Goal: Transaction & Acquisition: Purchase product/service

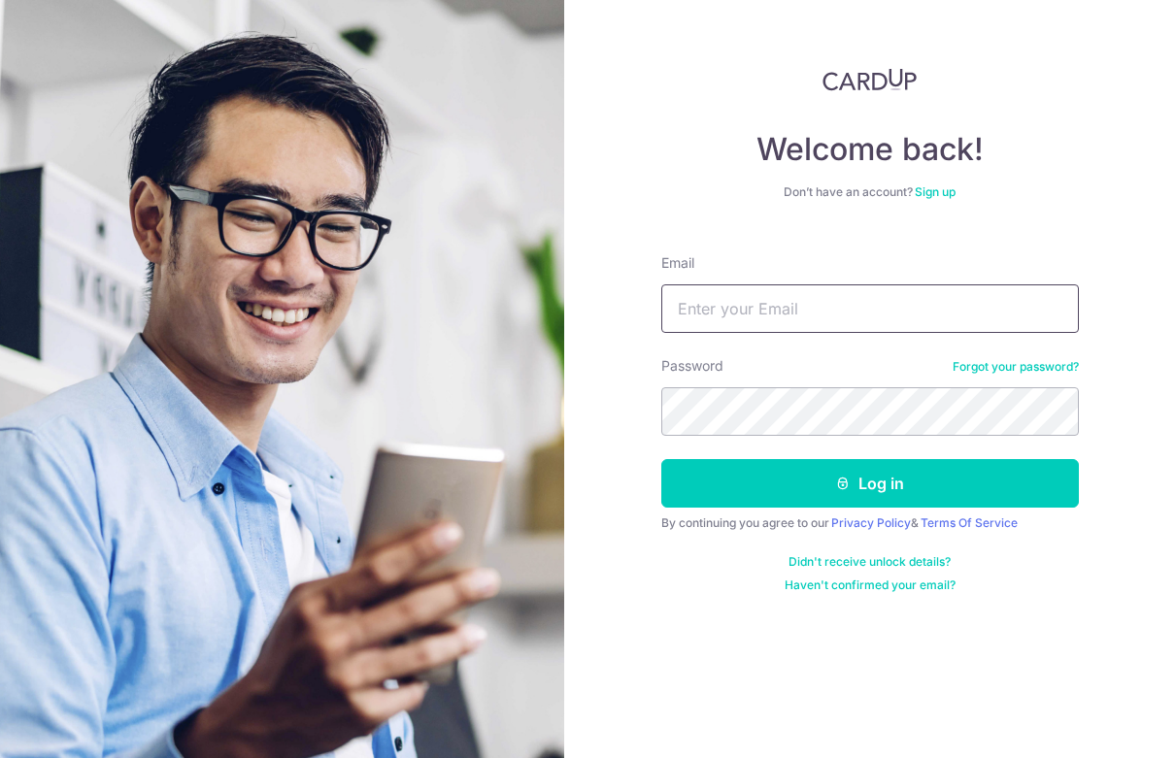
type input "[EMAIL_ADDRESS][DOMAIN_NAME]"
click at [784, 488] on button "Log in" at bounding box center [870, 483] width 418 height 49
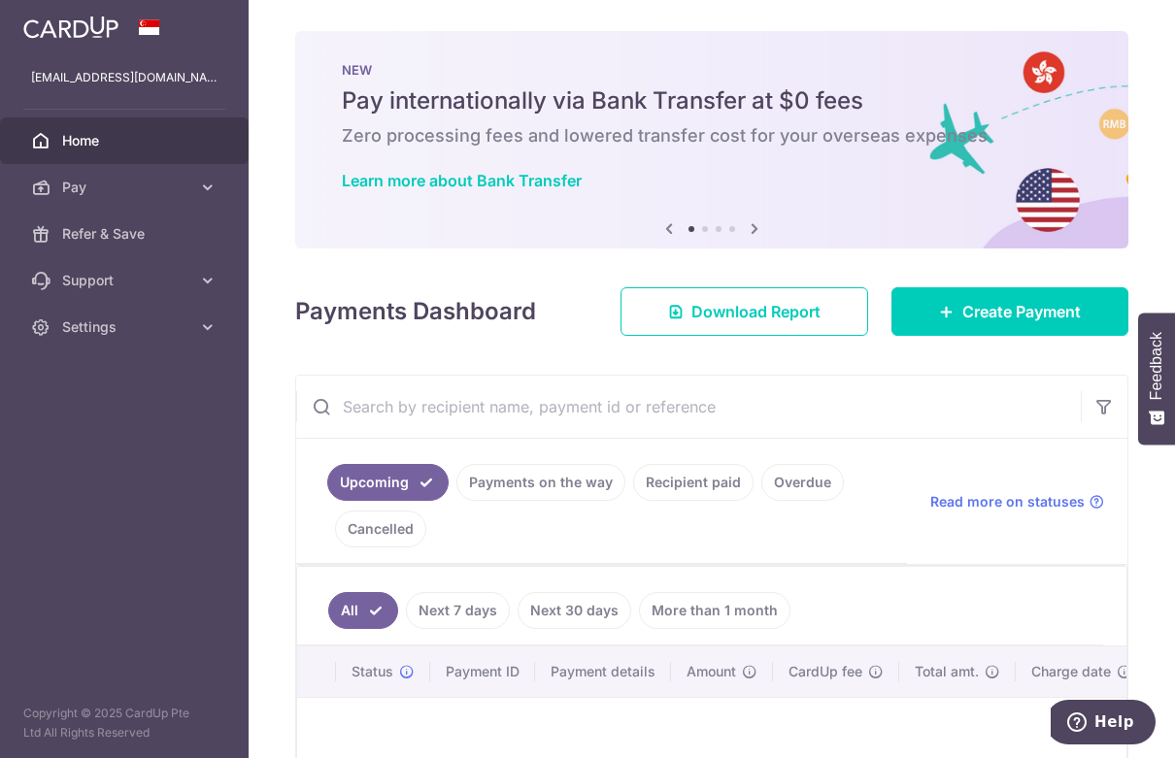
click at [211, 181] on icon at bounding box center [207, 187] width 19 height 19
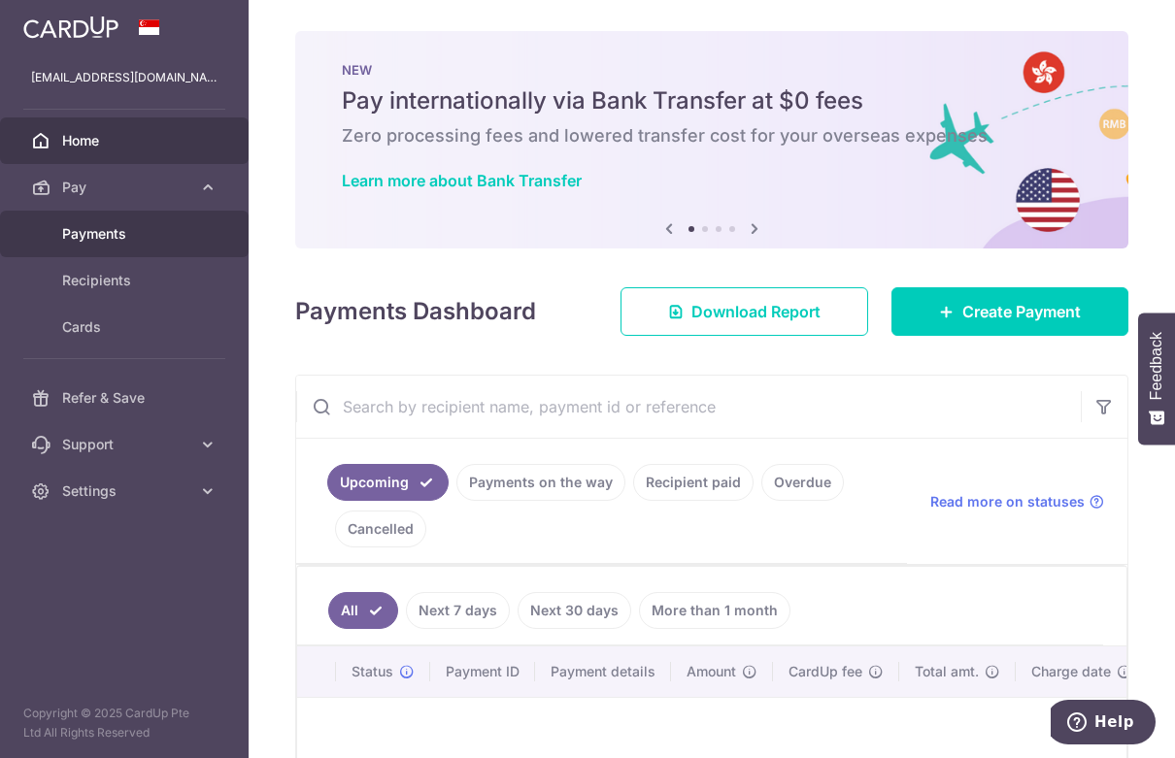
click at [100, 233] on span "Payments" at bounding box center [126, 233] width 128 height 19
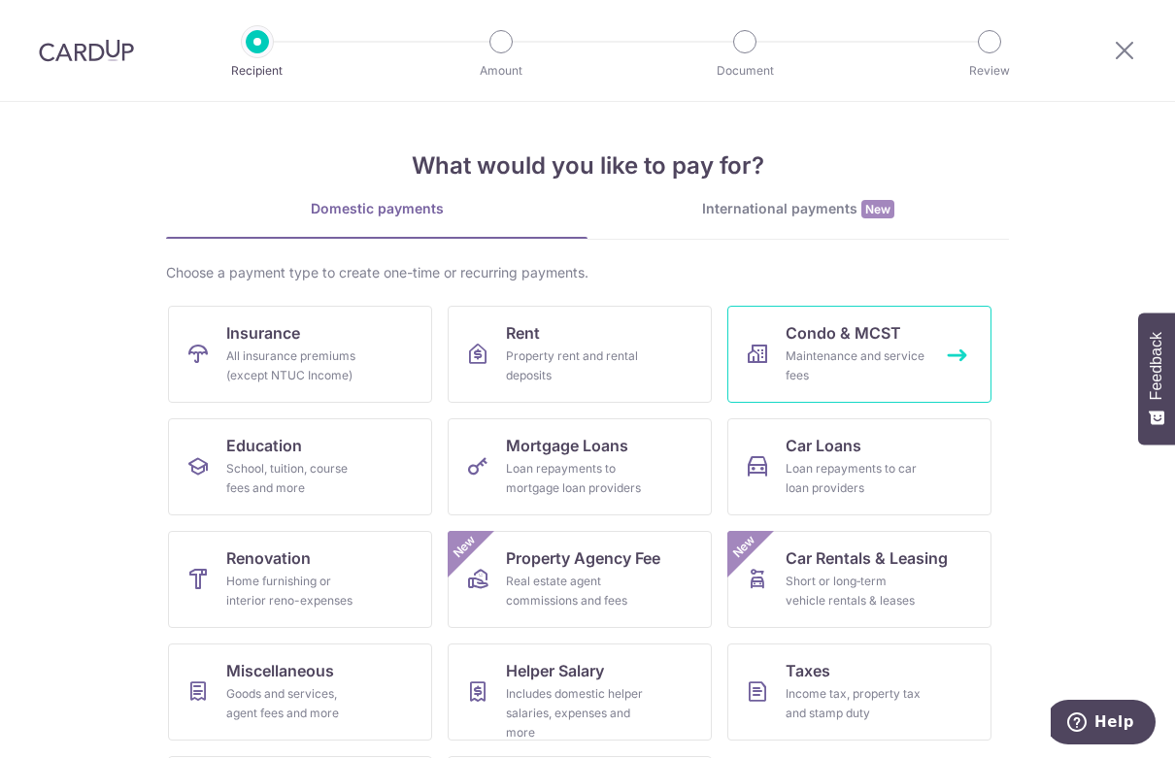
click at [813, 365] on div "Maintenance and service fees" at bounding box center [856, 366] width 140 height 39
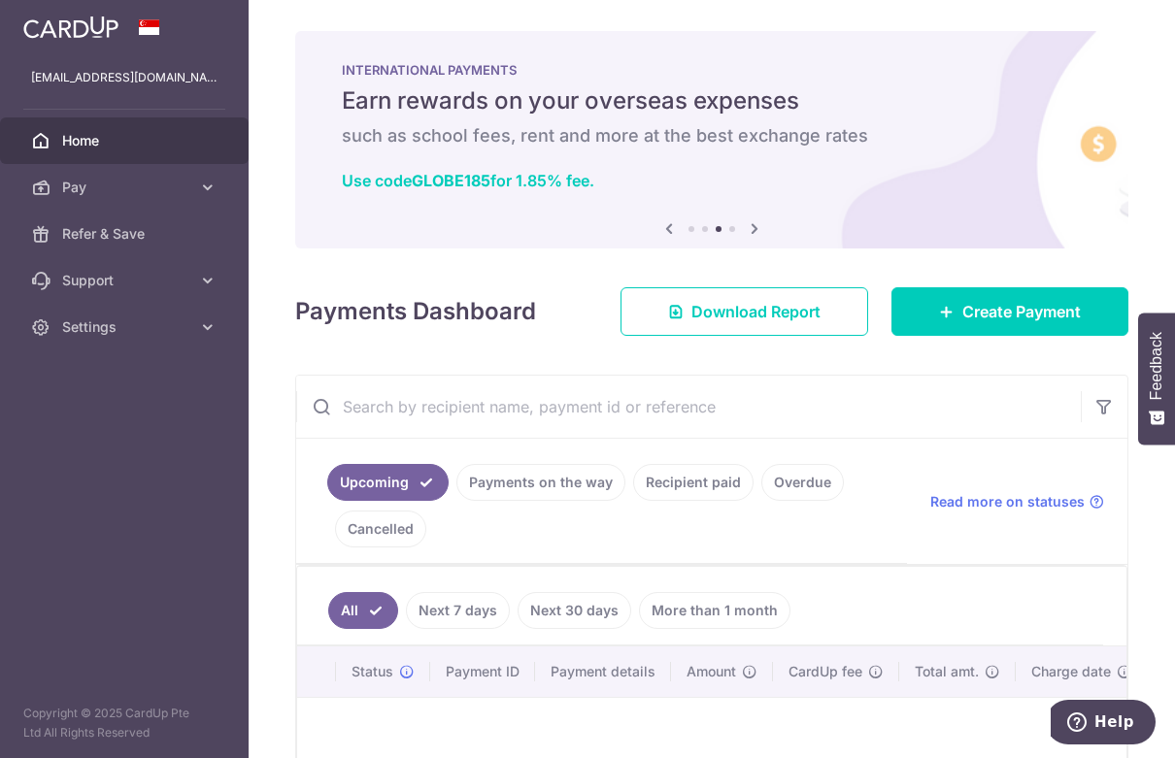
click at [208, 281] on icon at bounding box center [207, 280] width 19 height 19
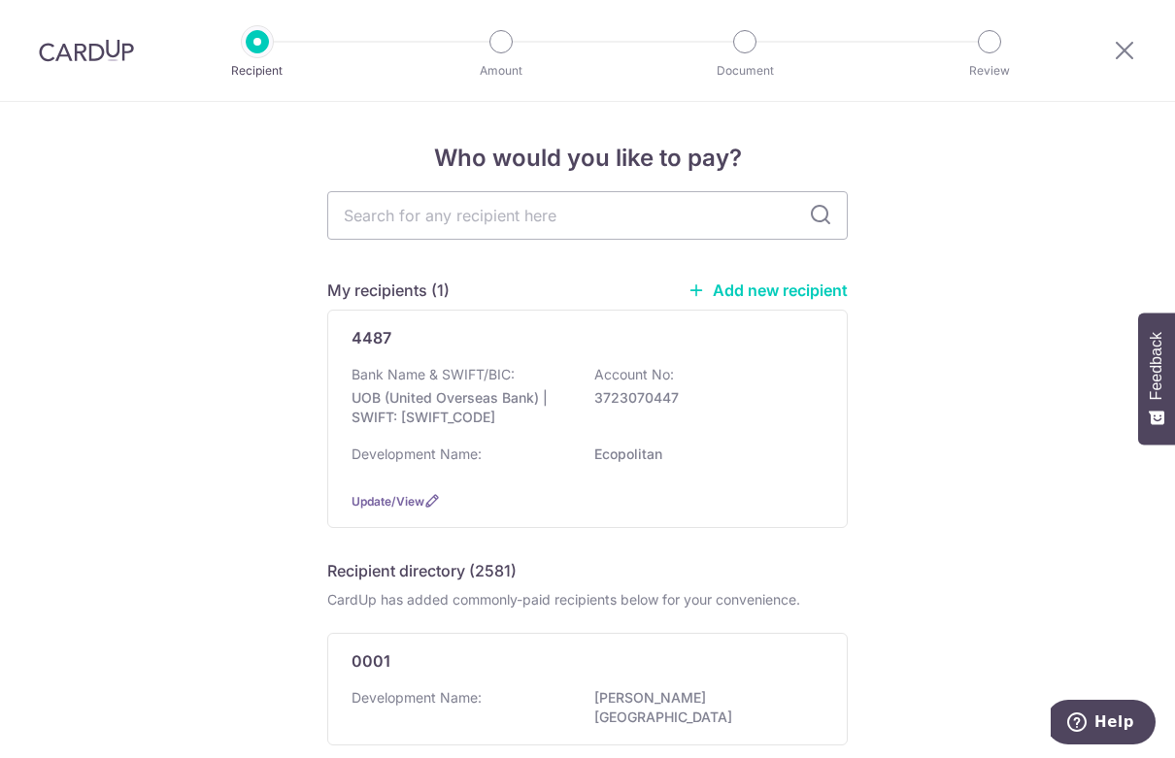
click at [564, 376] on div "Bank Name & SWIFT/BIC: UOB (United Overseas Bank) | SWIFT: UOVBSGSGXXX Account …" at bounding box center [588, 401] width 472 height 72
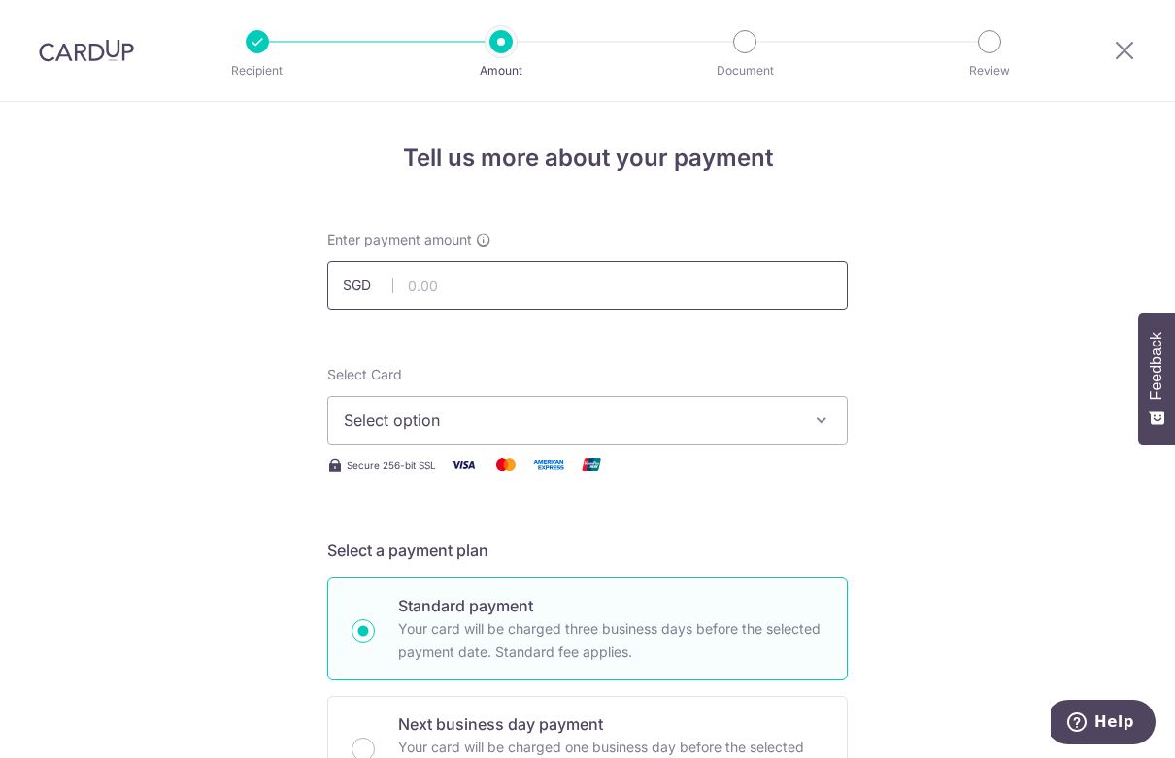
click at [538, 287] on input "text" at bounding box center [587, 285] width 520 height 49
type input "1,075.83"
click at [535, 418] on span "Select option" at bounding box center [570, 420] width 452 height 23
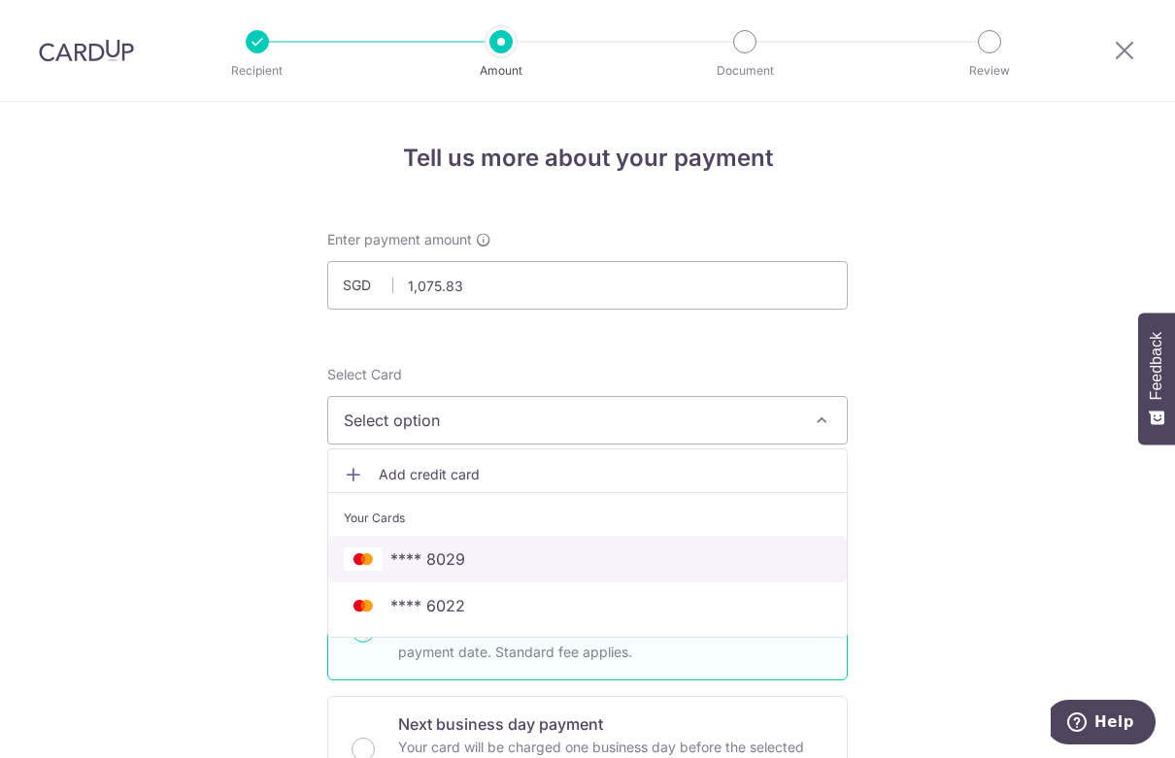
click at [405, 559] on span "**** 8029" at bounding box center [427, 559] width 75 height 23
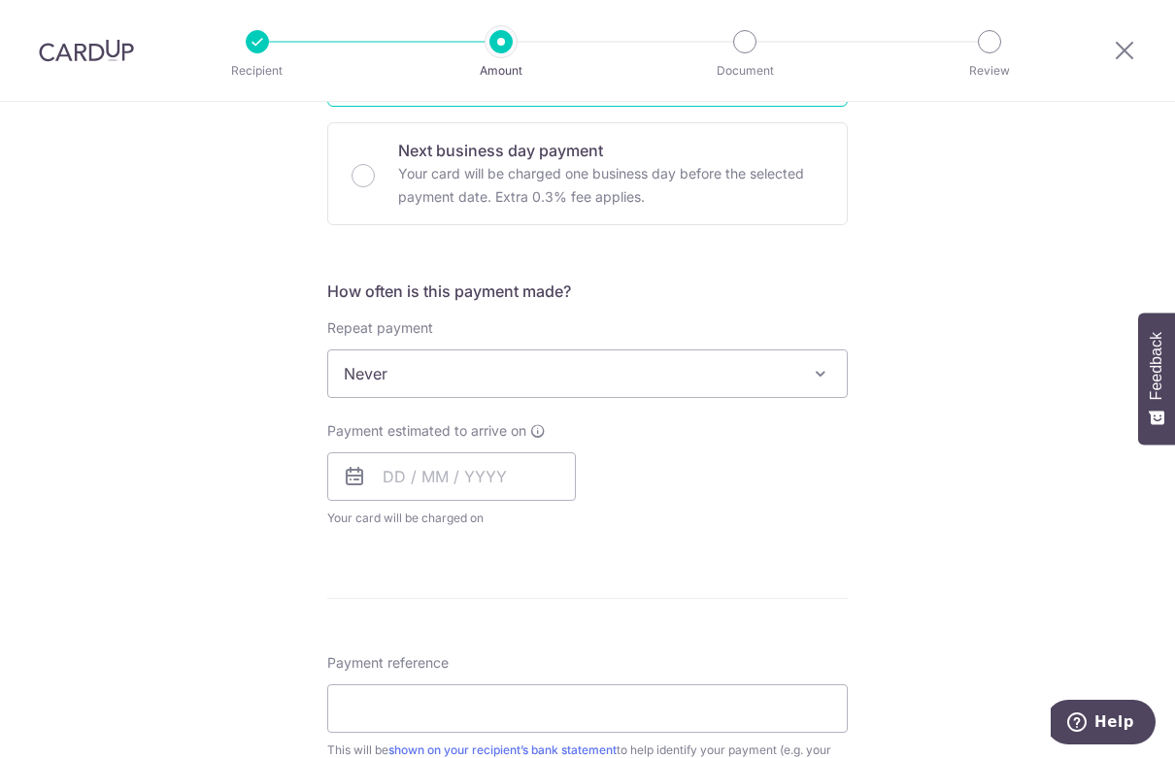
scroll to position [583, 0]
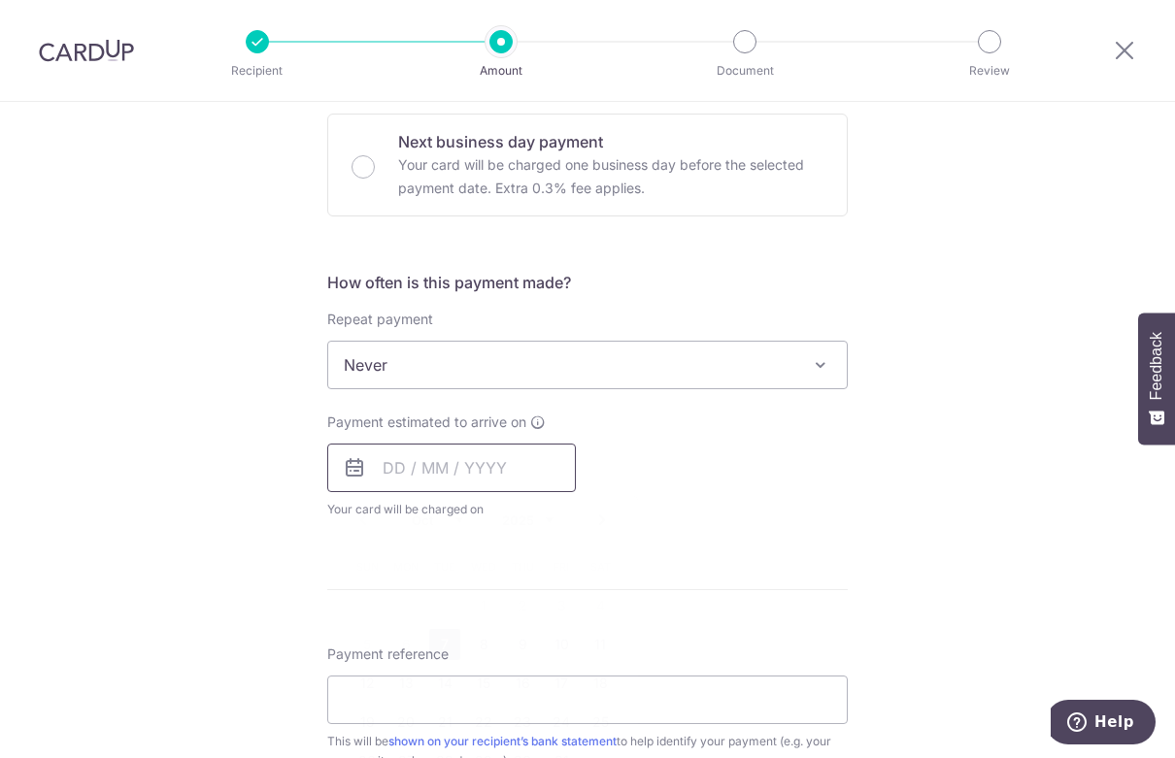
click at [462, 474] on input "text" at bounding box center [451, 468] width 249 height 49
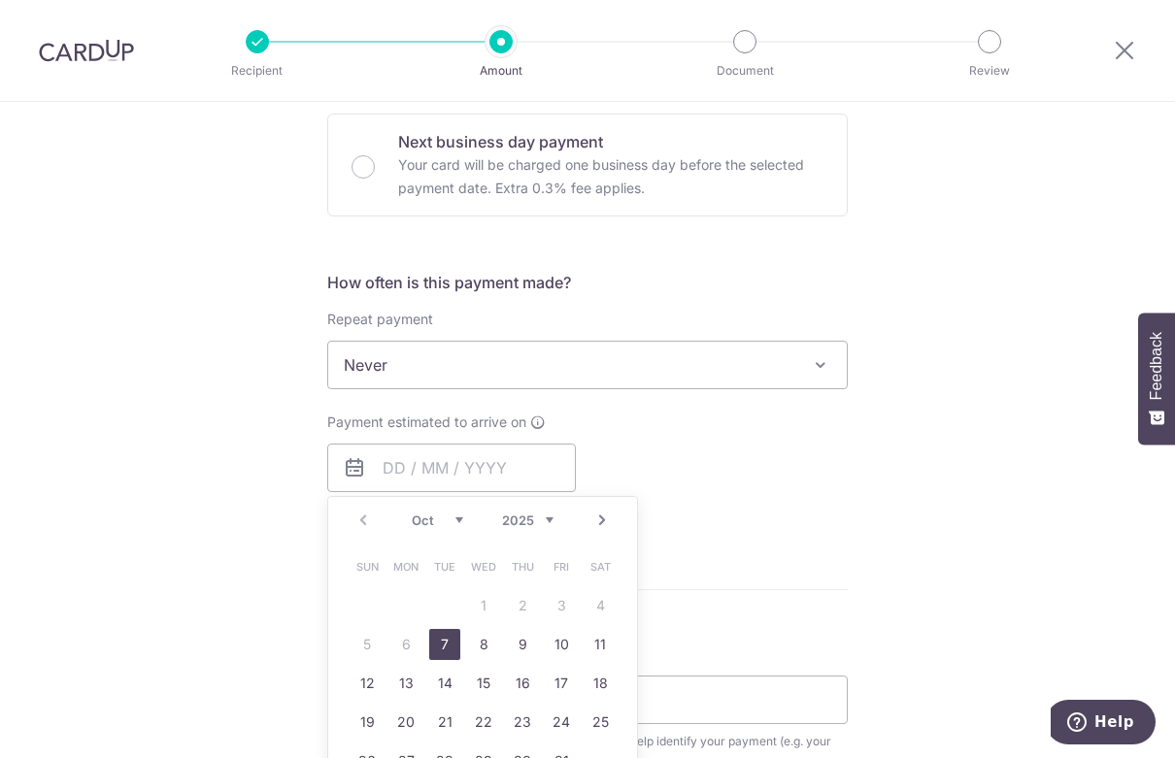
click at [443, 637] on link "7" at bounding box center [444, 644] width 31 height 31
type input "07/10/2025"
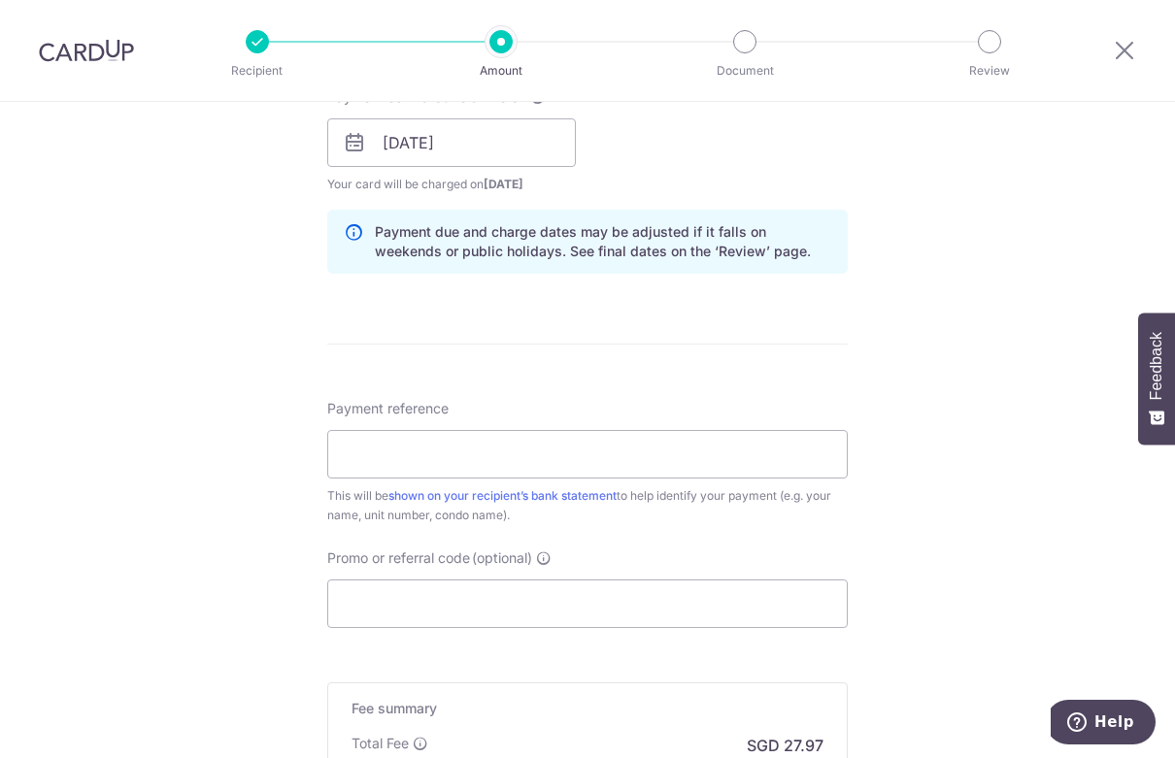
scroll to position [971, 0]
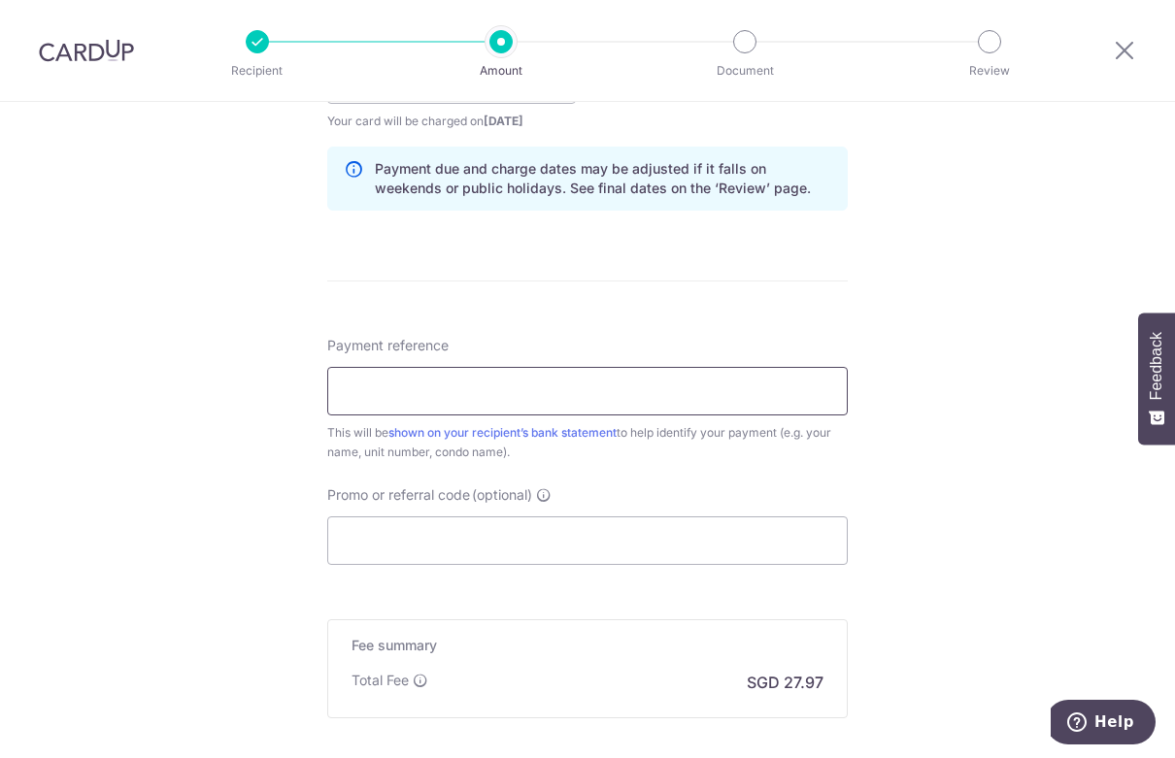
click at [489, 393] on input "Payment reference" at bounding box center [587, 391] width 520 height 49
type input "Blk 136 Unit 16-25"
click at [493, 552] on input "Promo or referral code (optional)" at bounding box center [587, 541] width 520 height 49
paste input "OCBC90NMC"
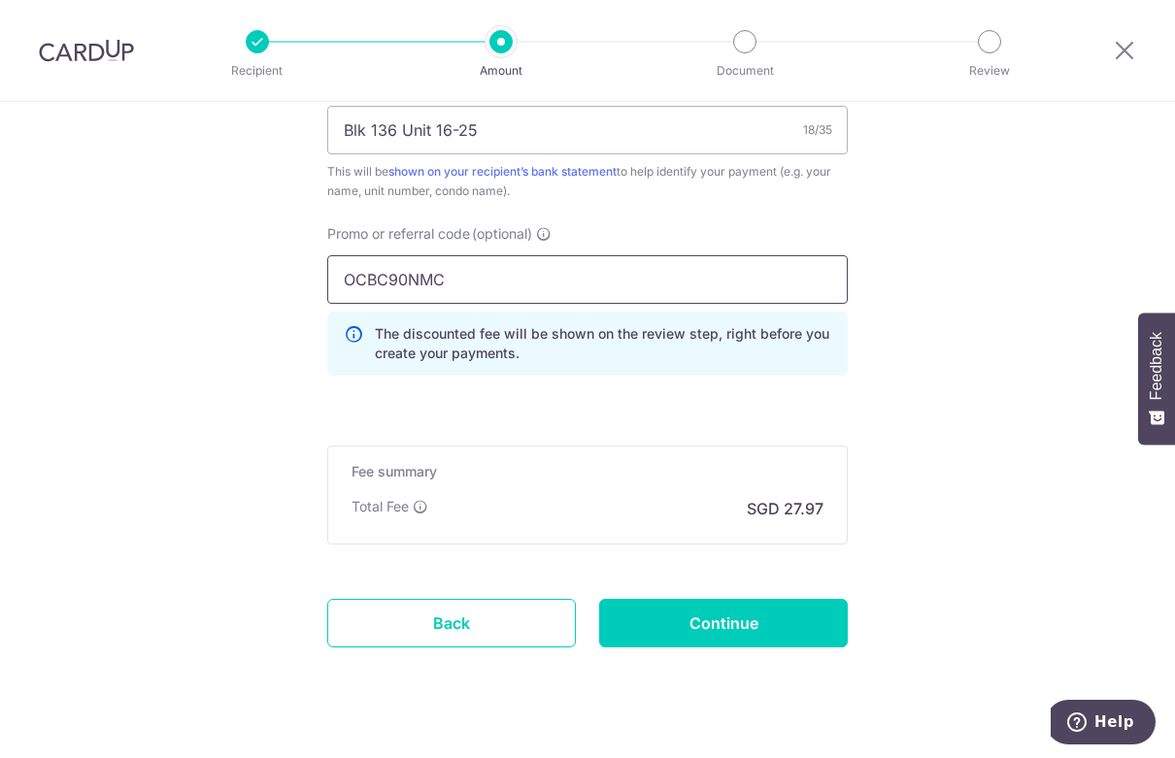
scroll to position [1267, 0]
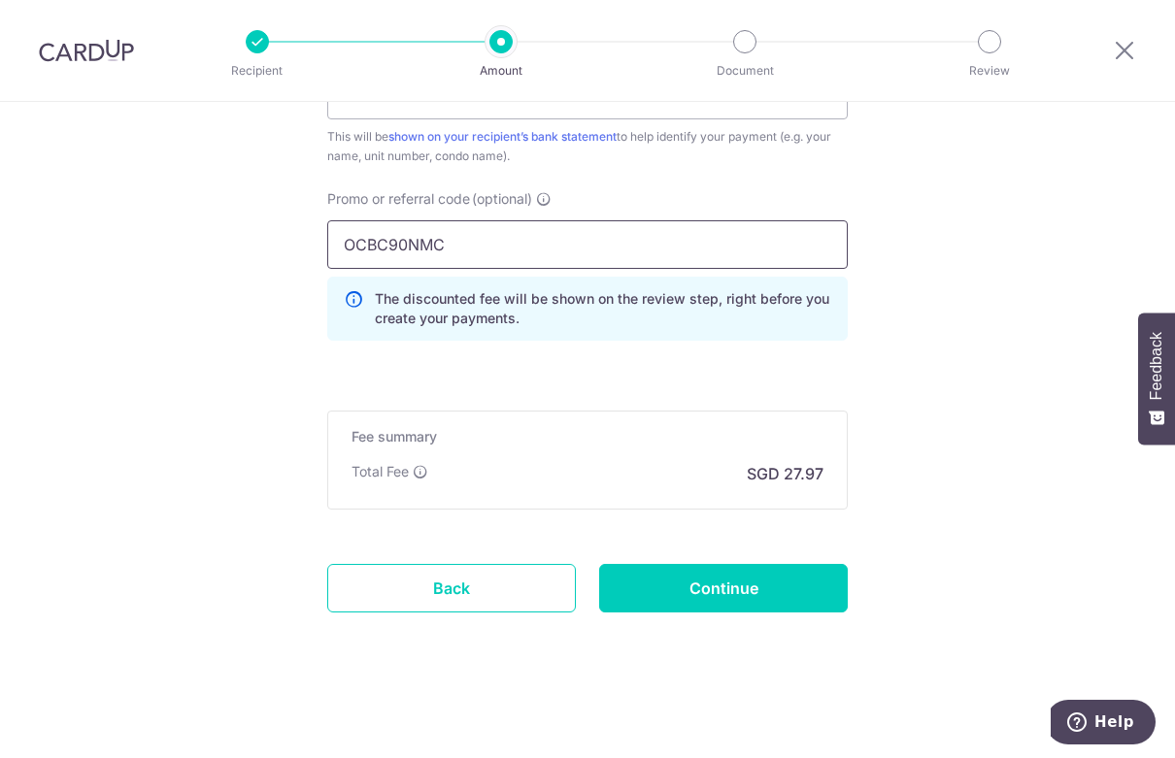
type input "OCBC90NMC"
click at [771, 586] on input "Continue" at bounding box center [723, 588] width 249 height 49
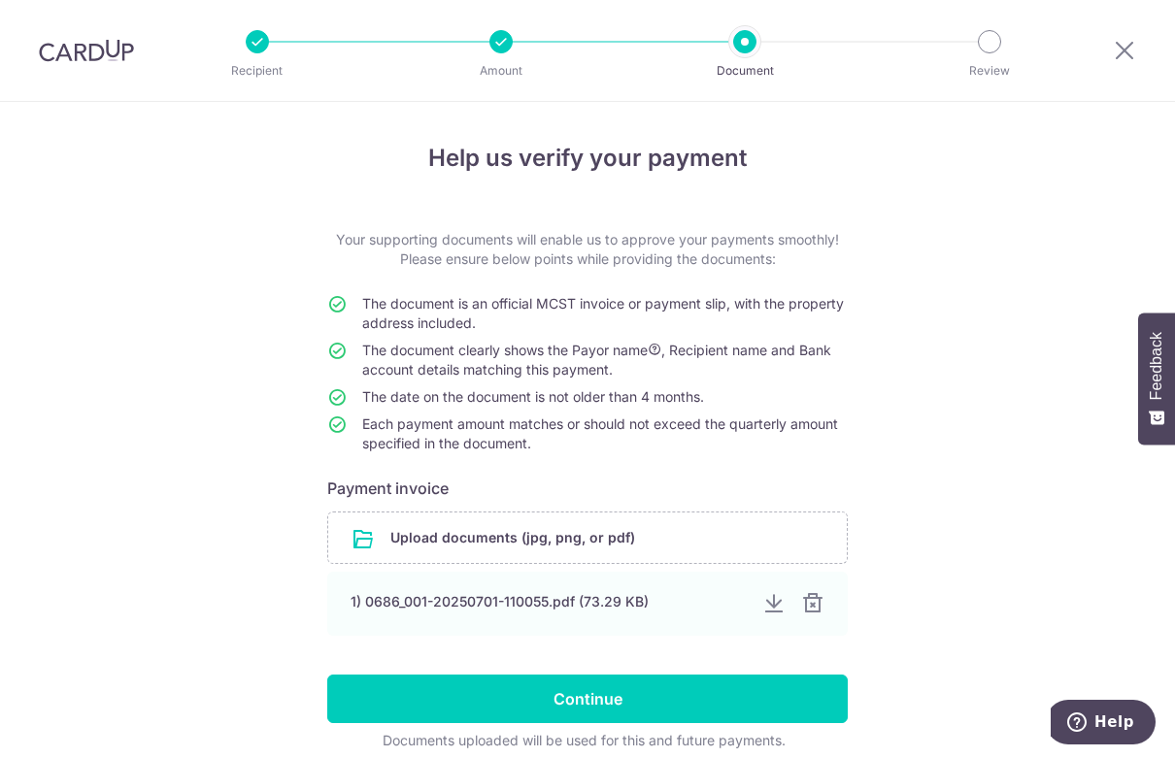
click at [806, 608] on div at bounding box center [812, 603] width 23 height 23
click at [690, 698] on input "Continue" at bounding box center [587, 699] width 520 height 49
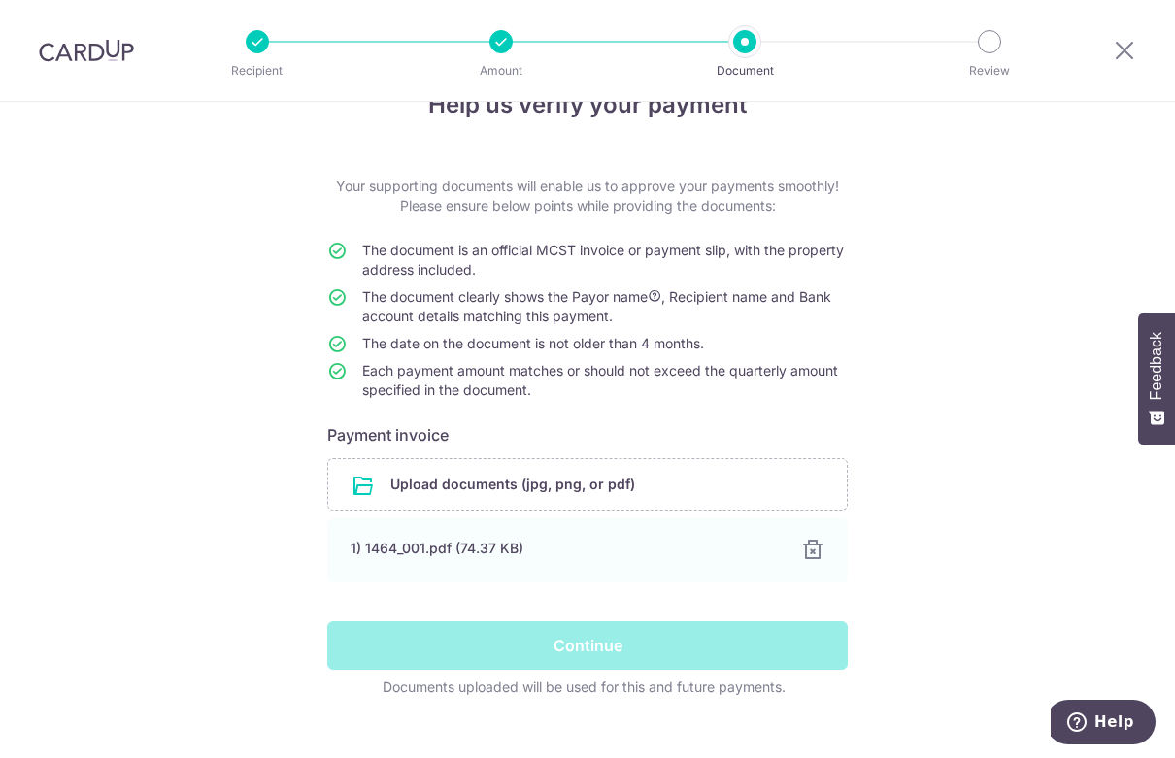
scroll to position [84, 0]
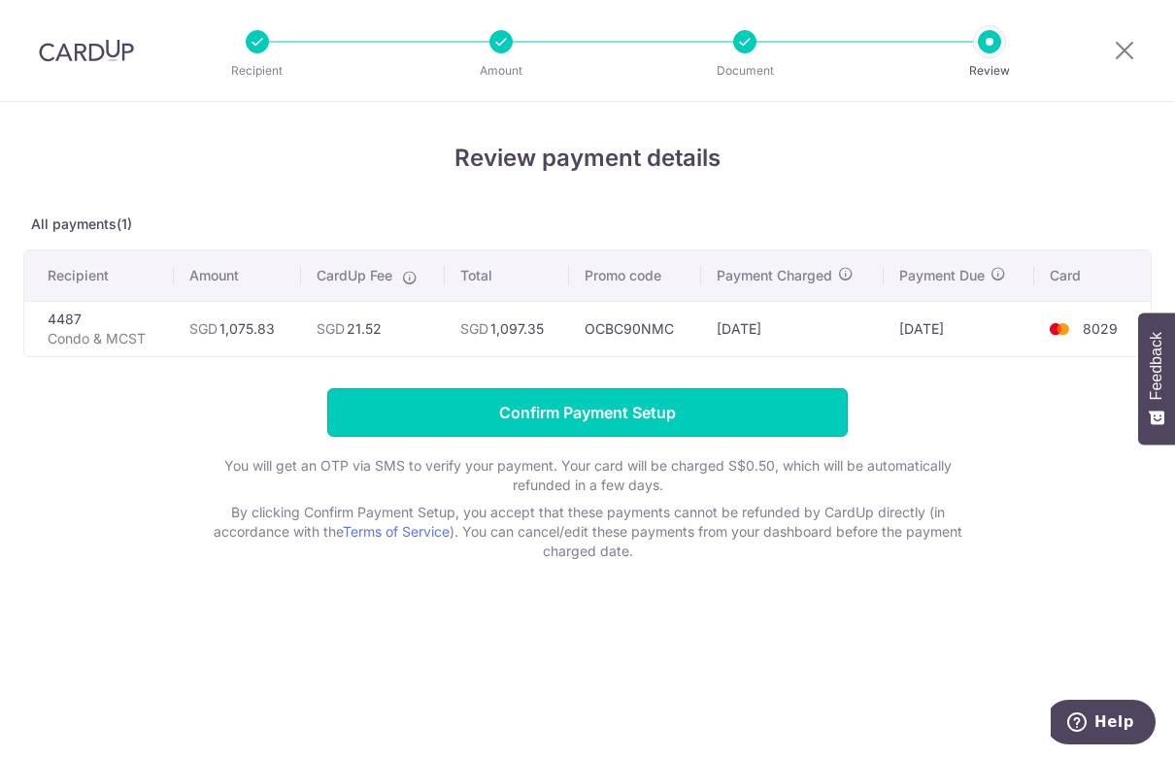
click at [781, 406] on input "Confirm Payment Setup" at bounding box center [587, 412] width 520 height 49
